Goal: Task Accomplishment & Management: Complete application form

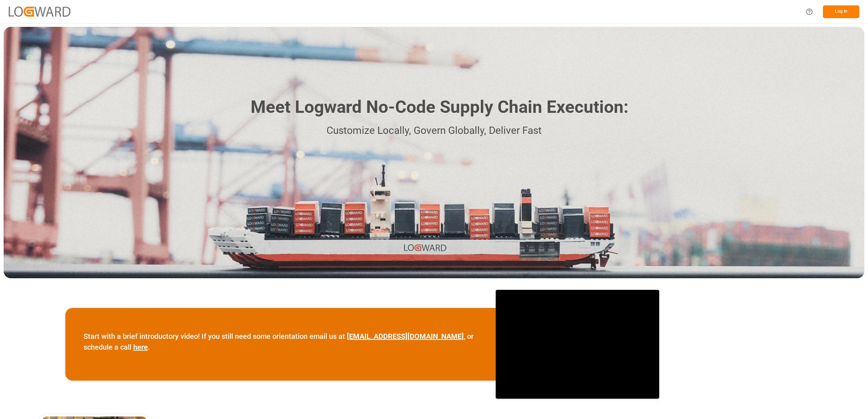
click at [840, 12] on button "Log In" at bounding box center [841, 11] width 36 height 13
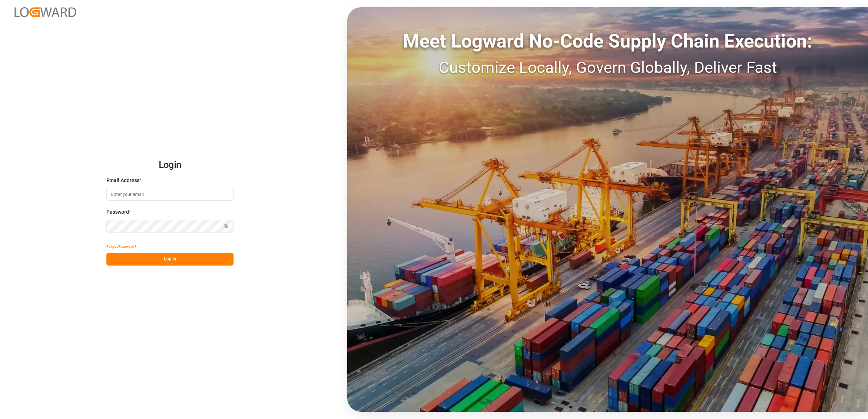
click at [150, 198] on input at bounding box center [169, 194] width 127 height 13
type input "jennifer.shi@jamindustries.com"
click at [148, 260] on button "Log In" at bounding box center [169, 259] width 127 height 13
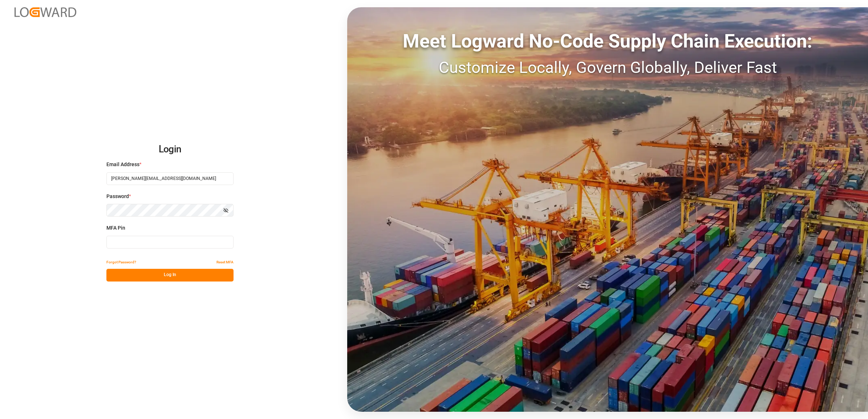
click at [145, 240] on input at bounding box center [169, 242] width 127 height 13
type input "082061"
click at [178, 278] on button "Log In" at bounding box center [169, 275] width 127 height 13
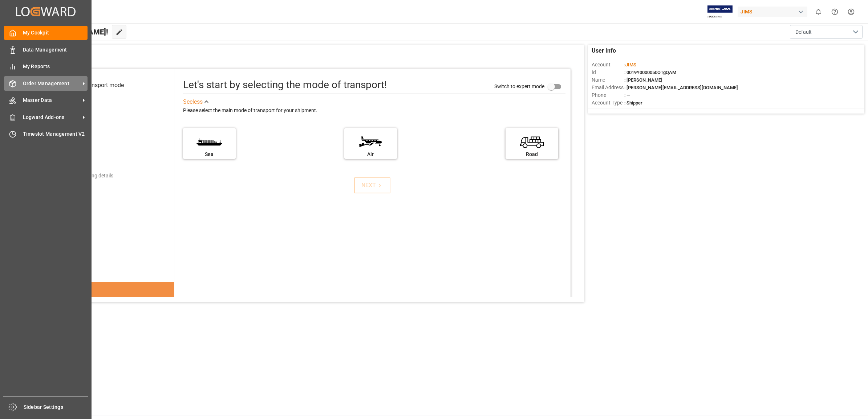
click at [41, 84] on span "Order Management" at bounding box center [51, 84] width 57 height 8
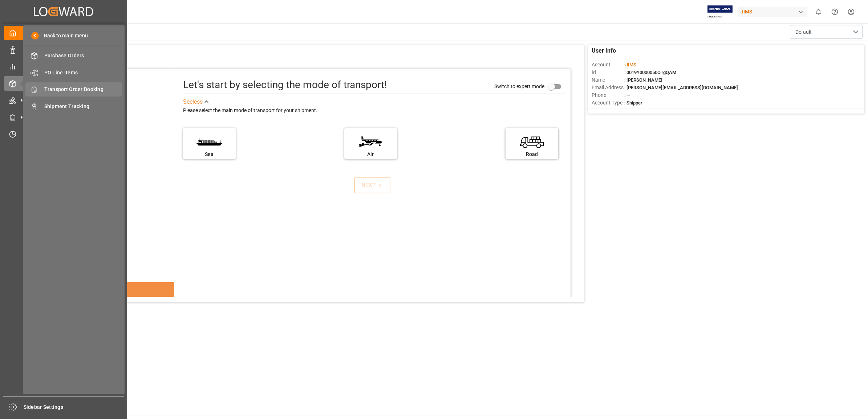
click at [85, 86] on span "Transport Order Booking" at bounding box center [83, 90] width 78 height 8
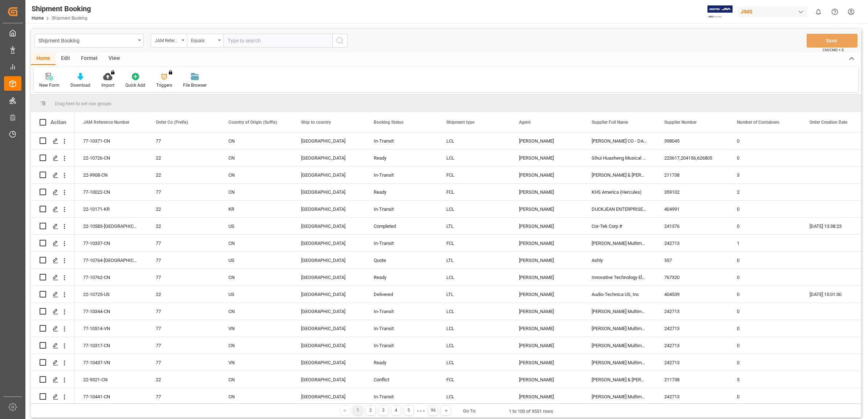
click at [49, 77] on icon at bounding box center [49, 76] width 7 height 7
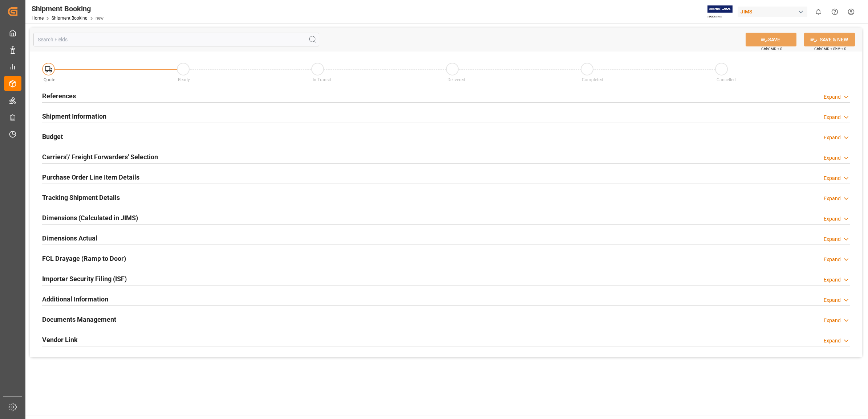
click at [59, 96] on h2 "References" at bounding box center [59, 96] width 34 height 10
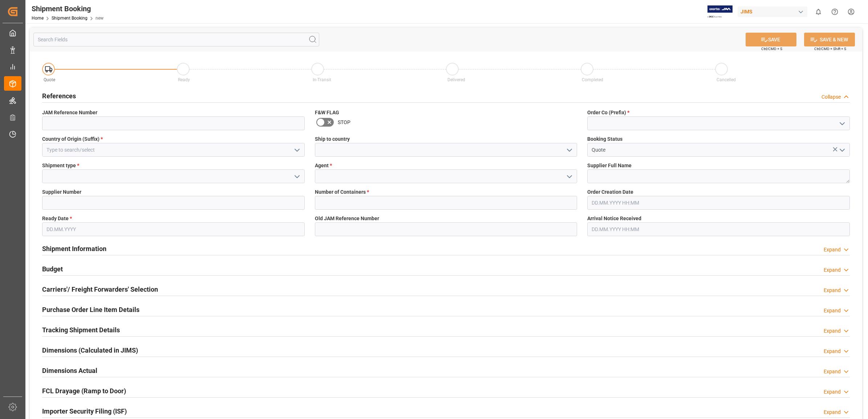
click at [838, 124] on icon "open menu" at bounding box center [842, 123] width 9 height 9
click at [594, 155] on div "77" at bounding box center [719, 156] width 262 height 16
type input "77"
click at [564, 174] on button "open menu" at bounding box center [569, 176] width 11 height 11
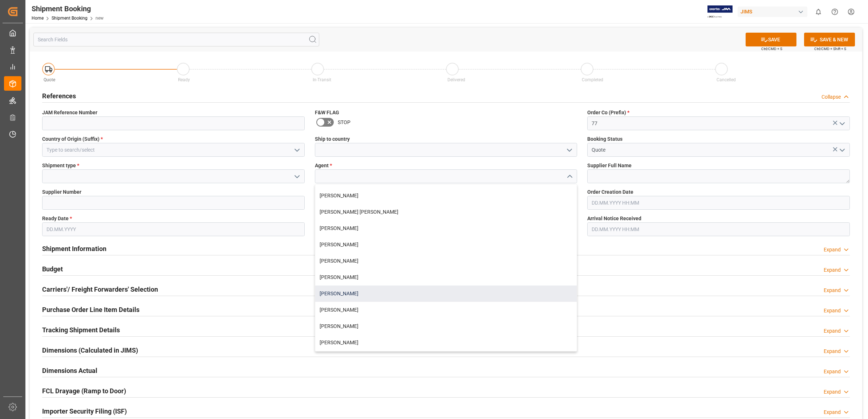
scroll to position [45, 0]
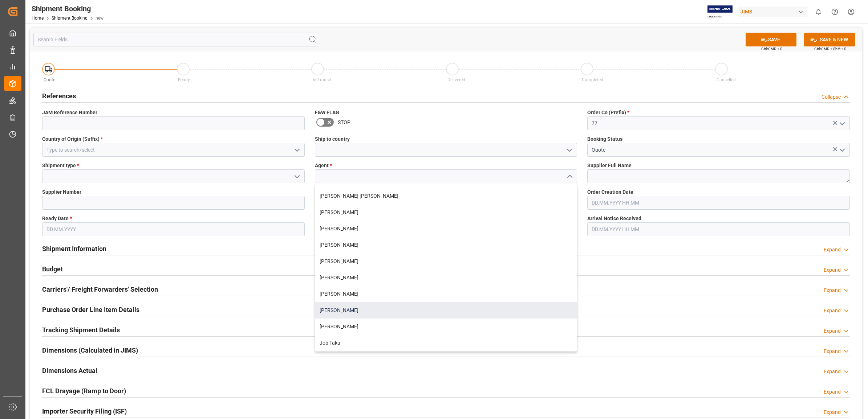
click at [342, 310] on div "[PERSON_NAME]" at bounding box center [446, 311] width 262 height 16
type input "[PERSON_NAME]"
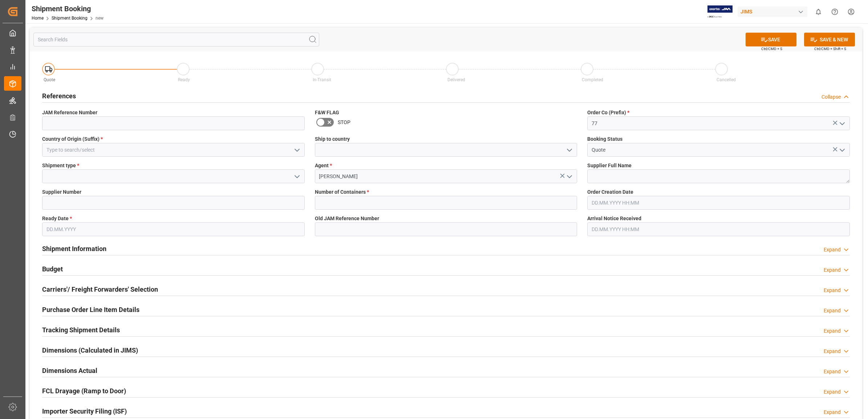
click at [295, 177] on icon "open menu" at bounding box center [297, 176] width 9 height 9
click at [69, 221] on div "LTL" at bounding box center [173, 225] width 262 height 16
type input "LTL"
click at [106, 203] on input at bounding box center [173, 203] width 263 height 14
type input "1199"
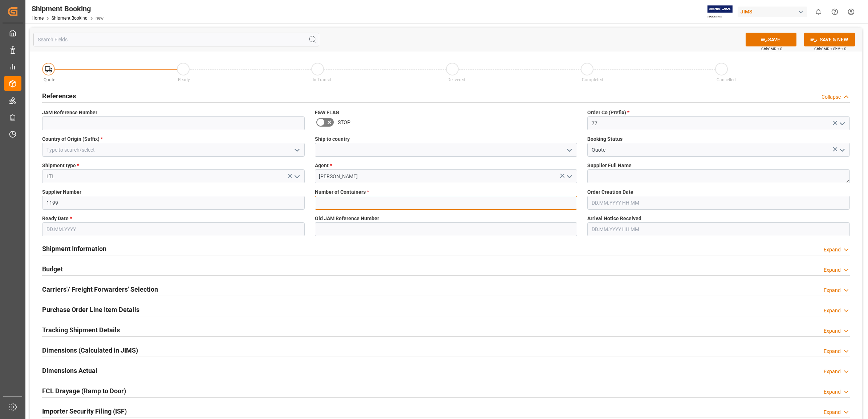
click at [387, 204] on input "text" at bounding box center [446, 203] width 263 height 14
type input "0"
type input "77-10570-GB"
type input "CN"
type input "13.08.2025"
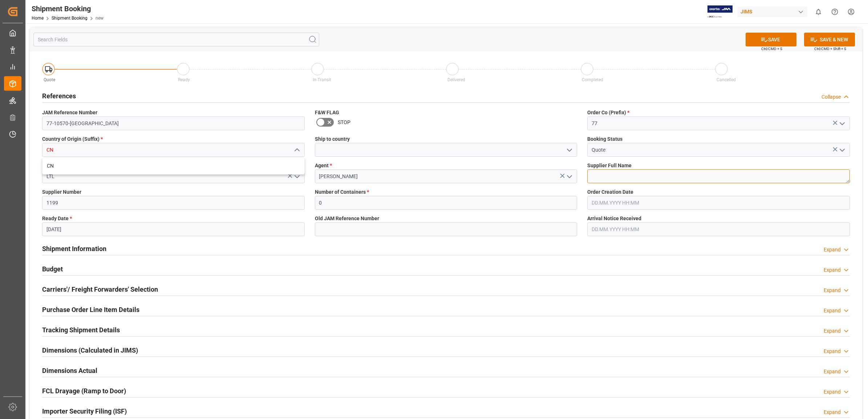
click at [647, 177] on textarea at bounding box center [718, 177] width 263 height 14
type textarea "Korg [GEOGRAPHIC_DATA]"
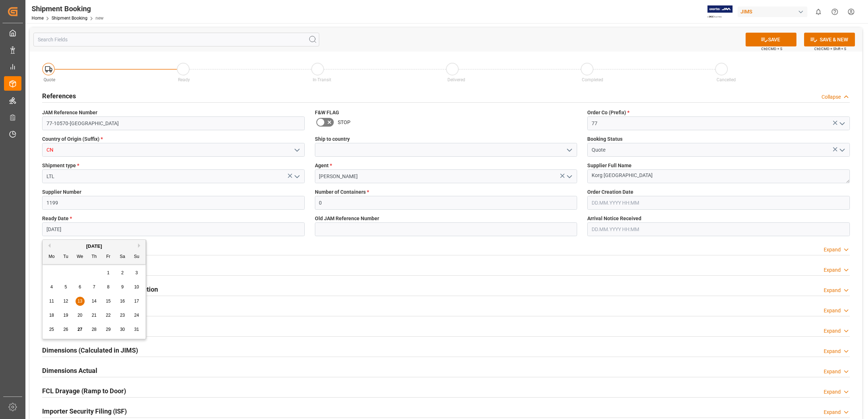
click at [215, 233] on input "13.08.2025" at bounding box center [173, 230] width 263 height 14
click at [78, 330] on span "27" at bounding box center [79, 329] width 5 height 5
type input "[DATE]"
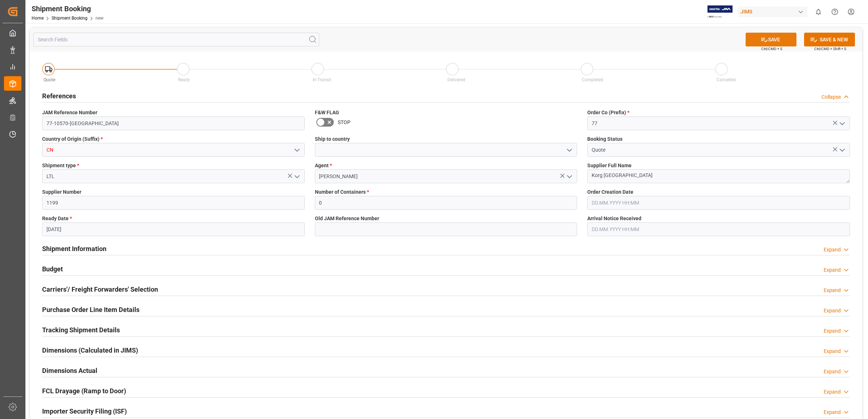
click at [770, 43] on button "SAVE" at bounding box center [771, 40] width 51 height 14
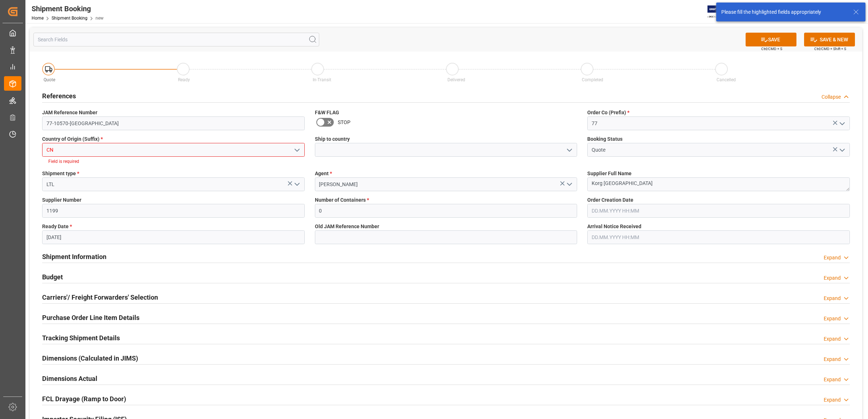
click at [296, 151] on icon "open menu" at bounding box center [297, 150] width 9 height 9
drag, startPoint x: 107, startPoint y: 150, endPoint x: 42, endPoint y: 131, distance: 67.6
click at [33, 140] on div "Quote Ready In-Transit Delivered Completed Cancelled References Collapse JAM Re…" at bounding box center [446, 275] width 832 height 447
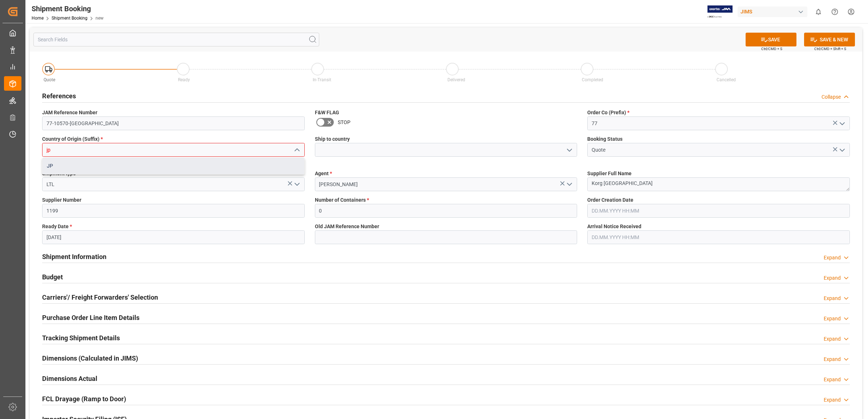
click at [53, 164] on div "JP" at bounding box center [173, 166] width 262 height 16
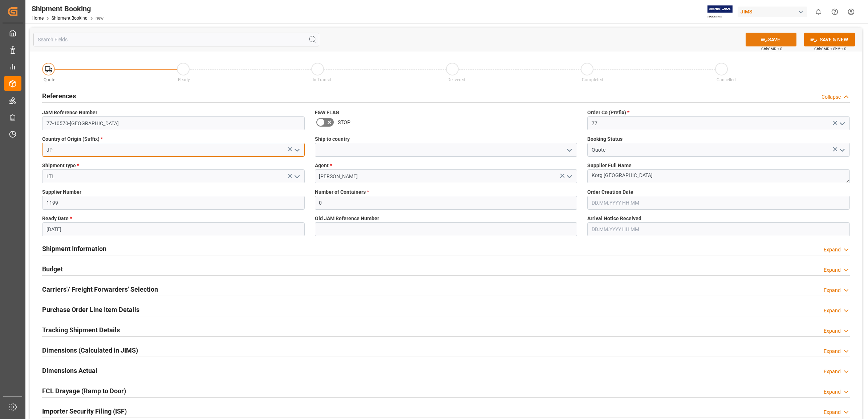
type input "JP"
click at [764, 40] on icon at bounding box center [764, 40] width 8 height 8
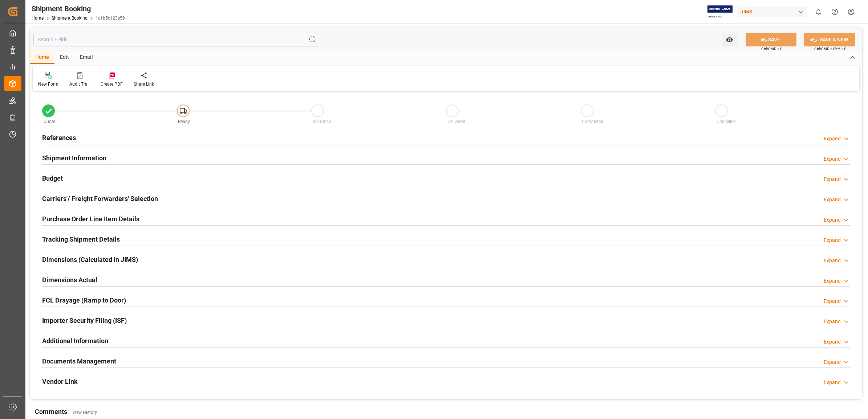
type input "0"
type input "[DATE]"
click at [64, 134] on h2 "References" at bounding box center [59, 138] width 34 height 10
